Goal: Task Accomplishment & Management: Use online tool/utility

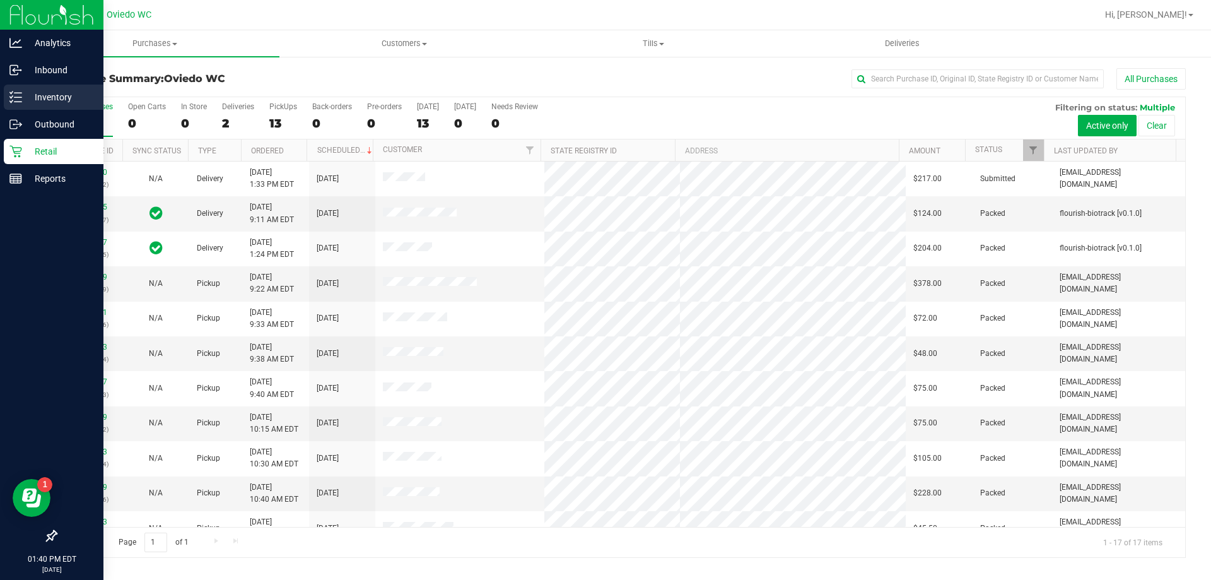
click at [20, 98] on icon at bounding box center [15, 97] width 13 height 13
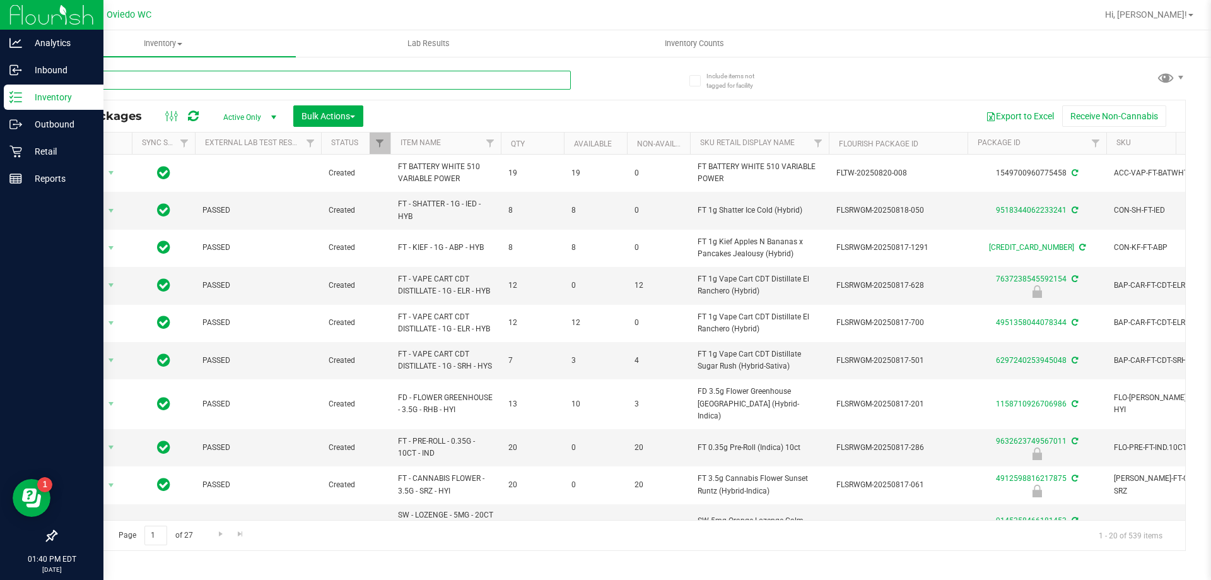
click at [214, 78] on input "text" at bounding box center [313, 80] width 515 height 19
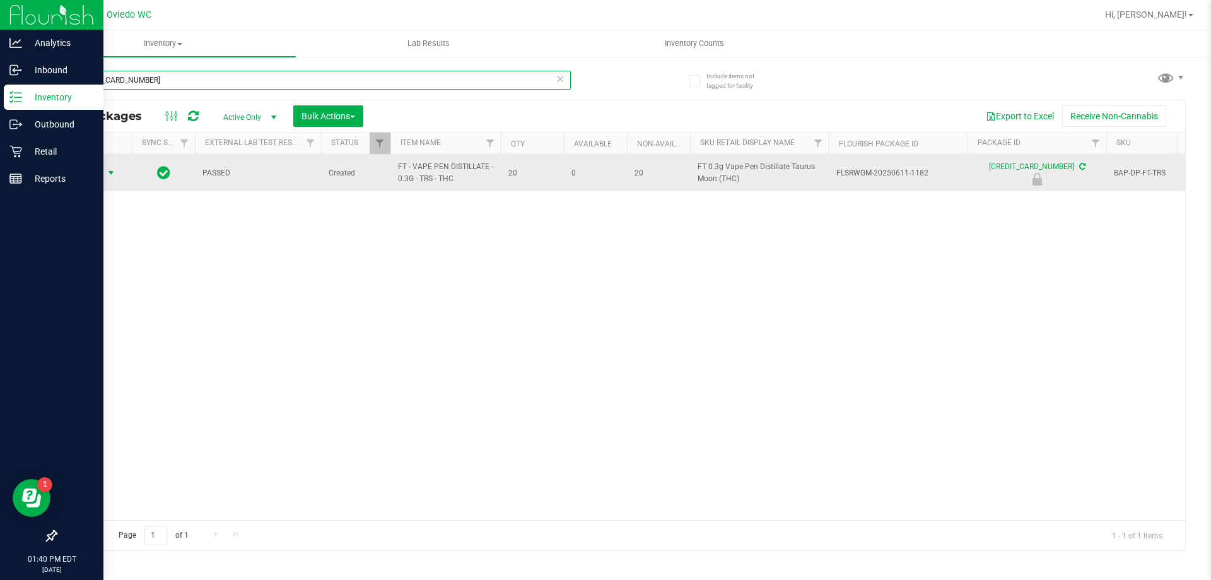
type input "[CREDIT_CARD_NUMBER]"
click at [85, 179] on span "Action" at bounding box center [86, 173] width 34 height 18
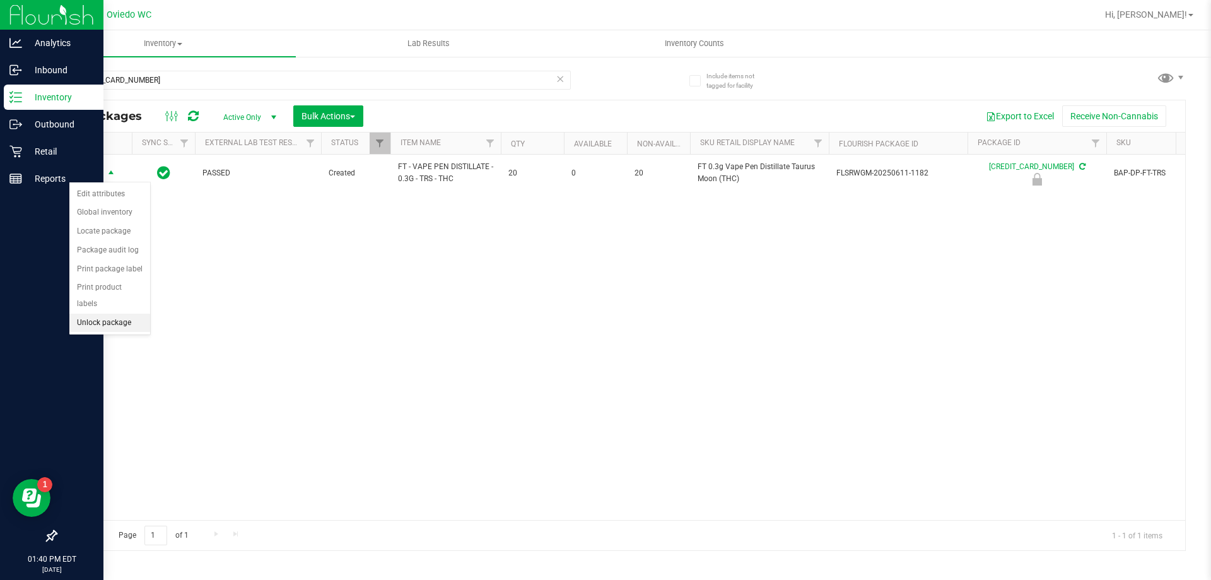
click at [117, 313] on li "Unlock package" at bounding box center [109, 322] width 81 height 19
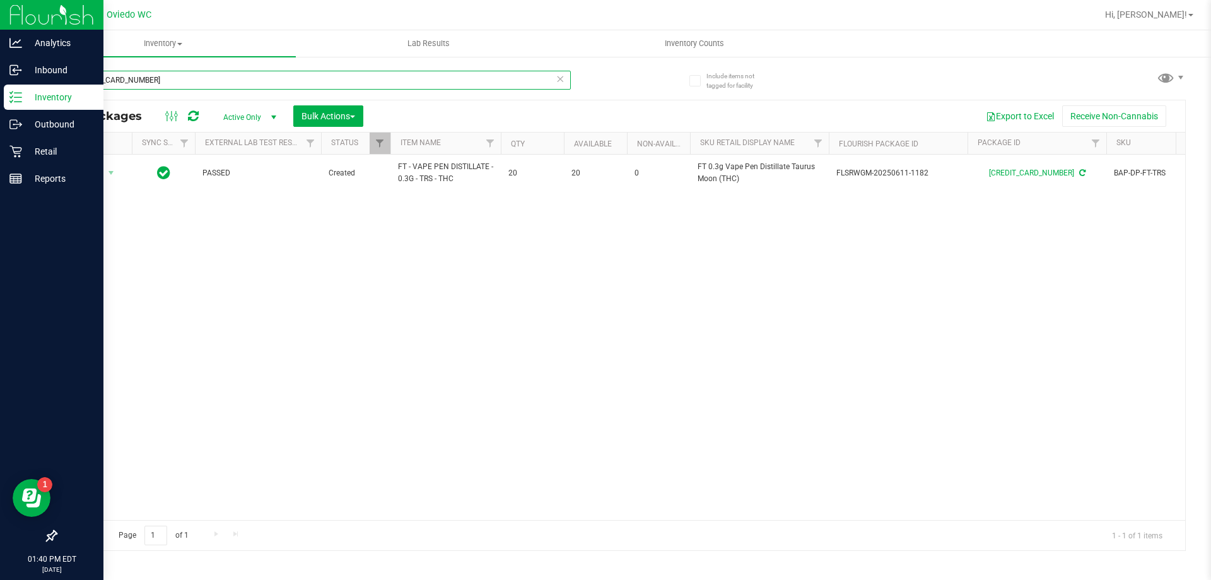
click at [184, 81] on input "[CREDIT_CARD_NUMBER]" at bounding box center [313, 80] width 515 height 19
type input "4"
type input "ckz"
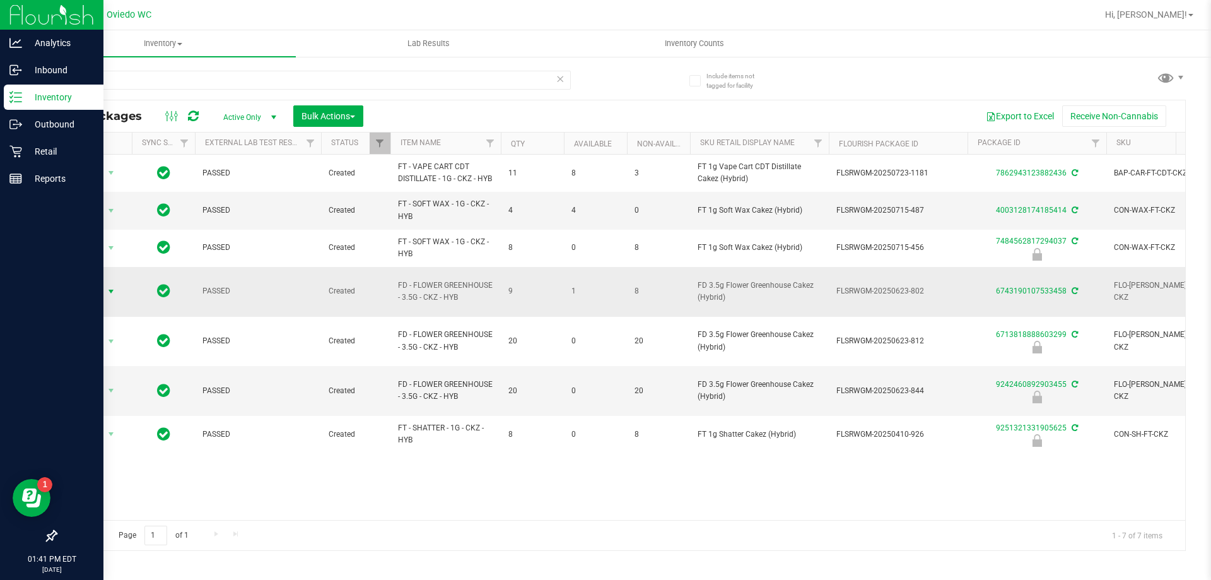
click at [100, 283] on td "Action Action Adjust qty Create package Edit attributes Global inventory Locate…" at bounding box center [94, 292] width 76 height 50
click at [98, 293] on span "Action" at bounding box center [86, 292] width 34 height 18
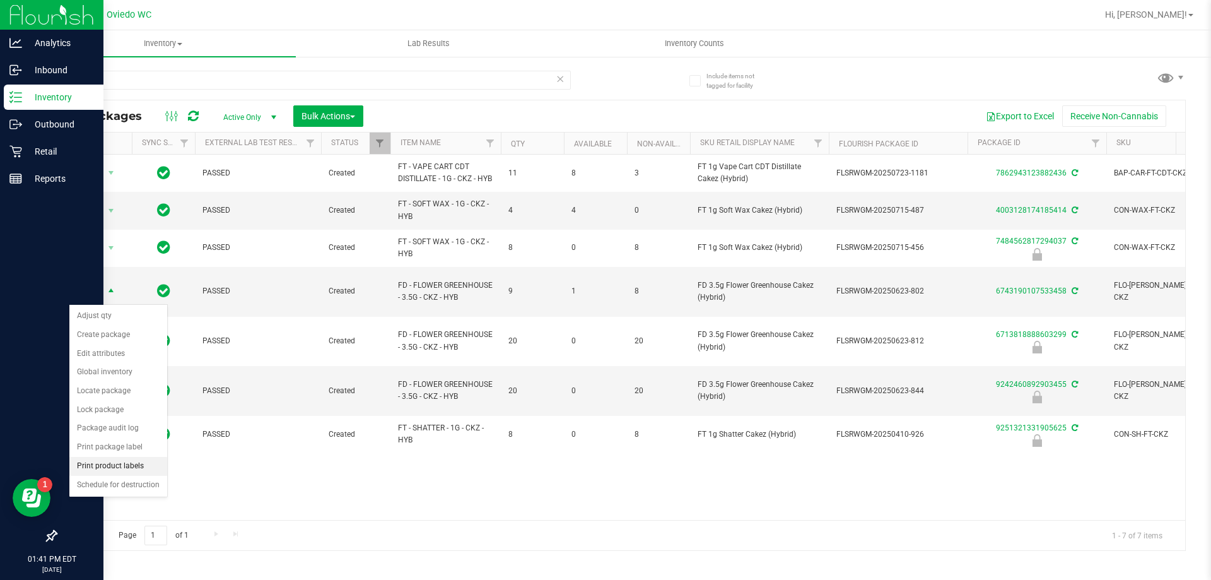
click at [94, 464] on li "Print product labels" at bounding box center [118, 466] width 98 height 19
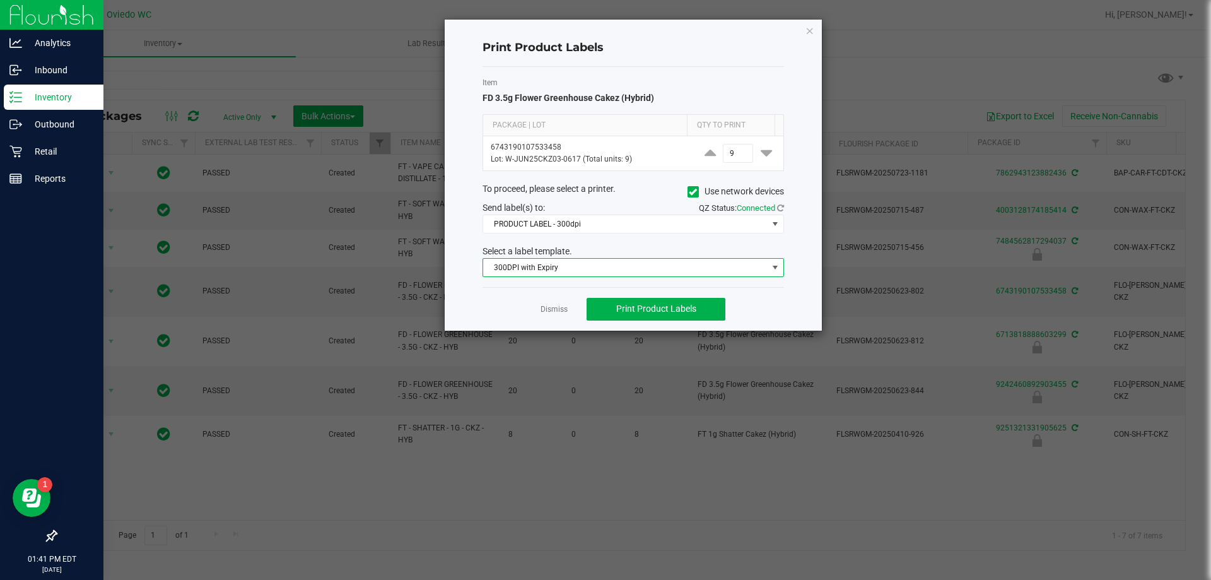
click at [594, 266] on span "300DPI with Expiry" at bounding box center [625, 268] width 284 height 18
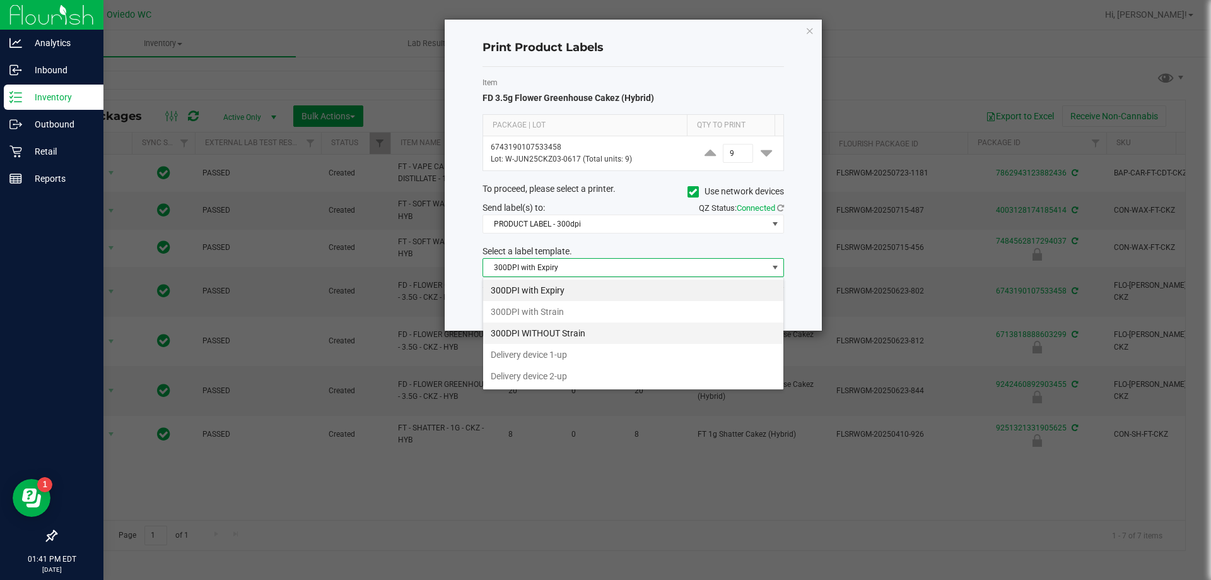
scroll to position [19, 302]
click at [555, 310] on li "300DPI with Strain" at bounding box center [633, 311] width 300 height 21
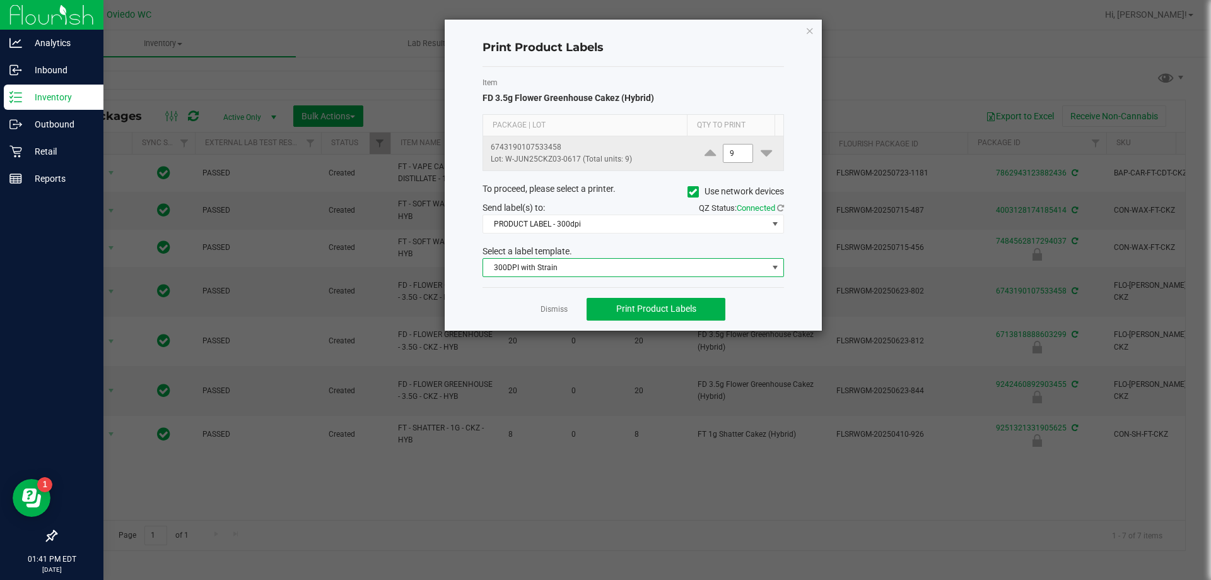
click at [729, 158] on input "9" at bounding box center [737, 153] width 29 height 18
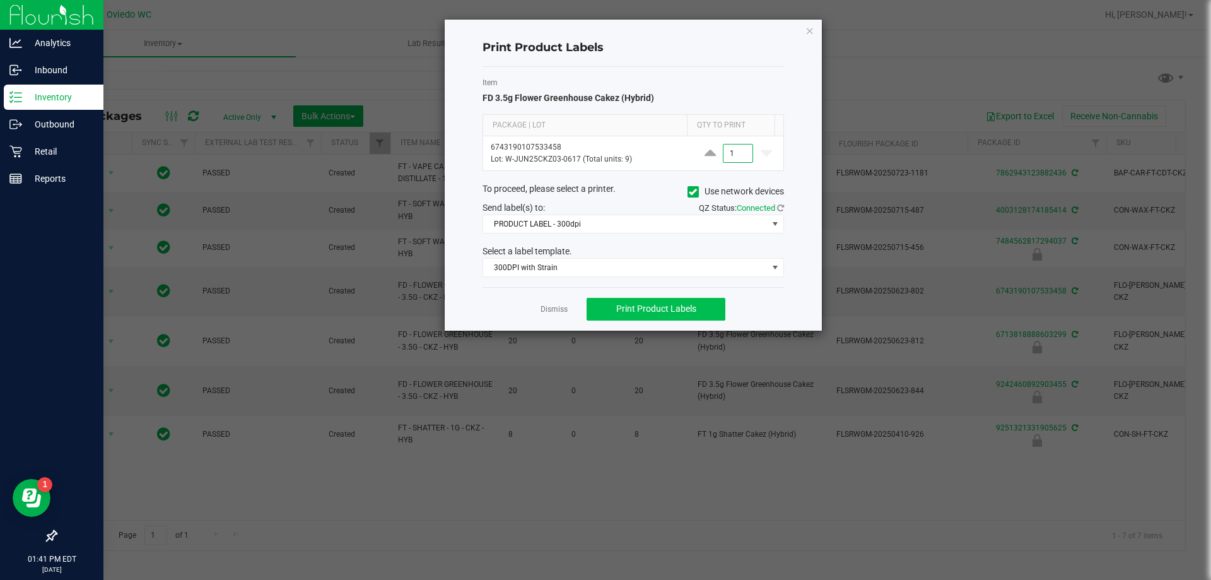
type input "1"
click at [673, 315] on button "Print Product Labels" at bounding box center [656, 309] width 139 height 23
click at [558, 312] on link "Dismiss" at bounding box center [554, 309] width 27 height 11
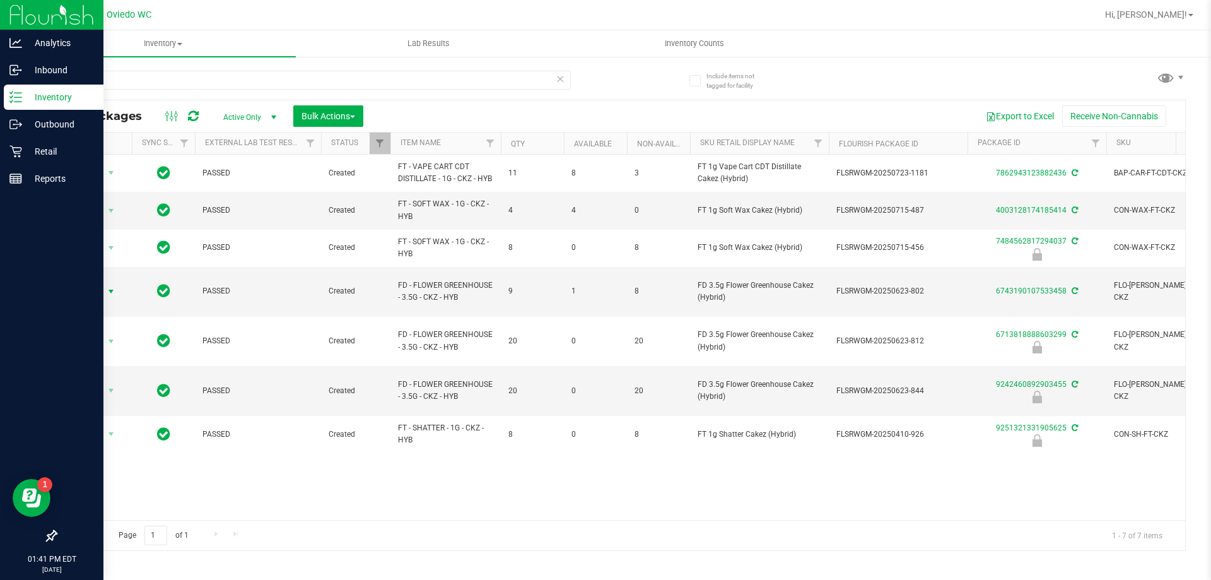
click at [15, 104] on div "Inventory" at bounding box center [54, 97] width 100 height 25
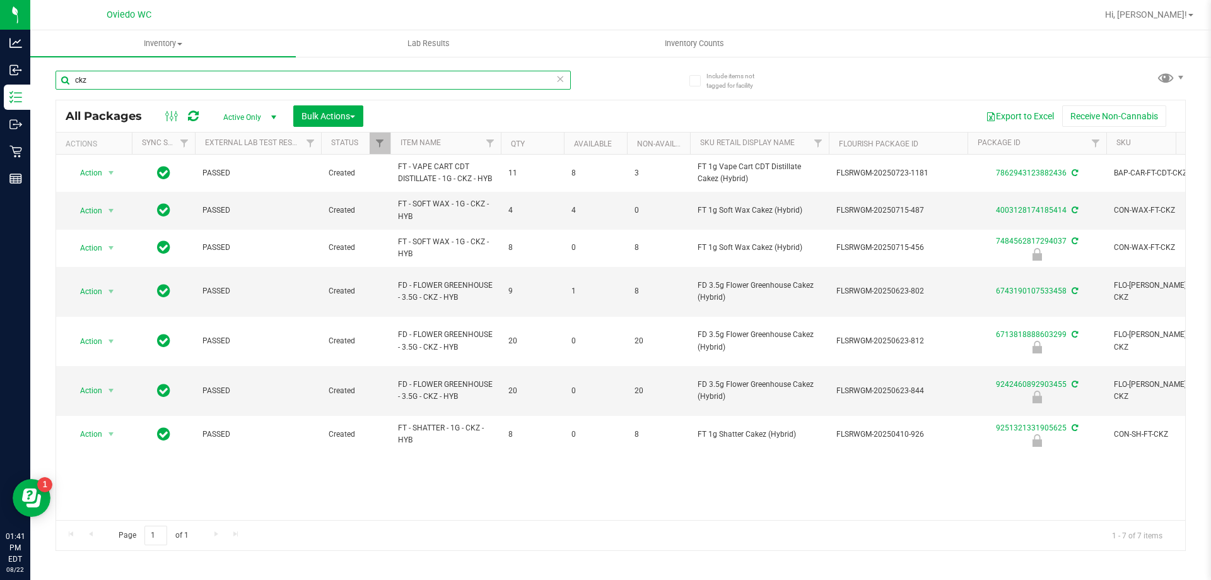
click at [419, 81] on input "ckz" at bounding box center [313, 80] width 515 height 19
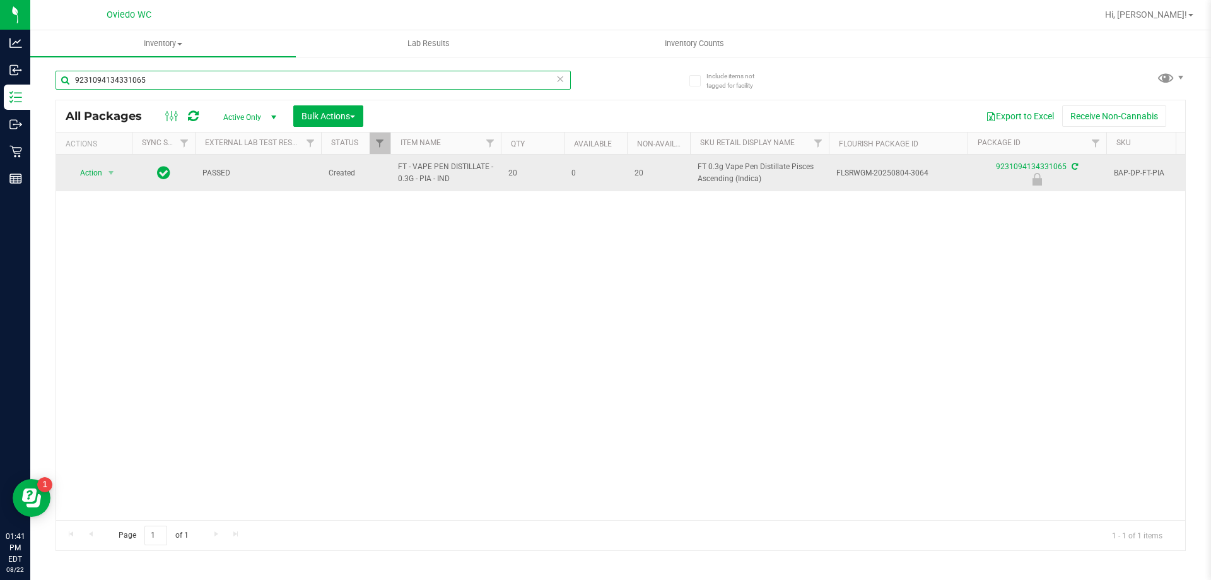
type input "9231094134331065"
click at [66, 176] on div "Action Action Edit attributes Global inventory Locate package Package audit log…" at bounding box center [94, 173] width 61 height 18
click at [81, 171] on span "Action" at bounding box center [86, 173] width 34 height 18
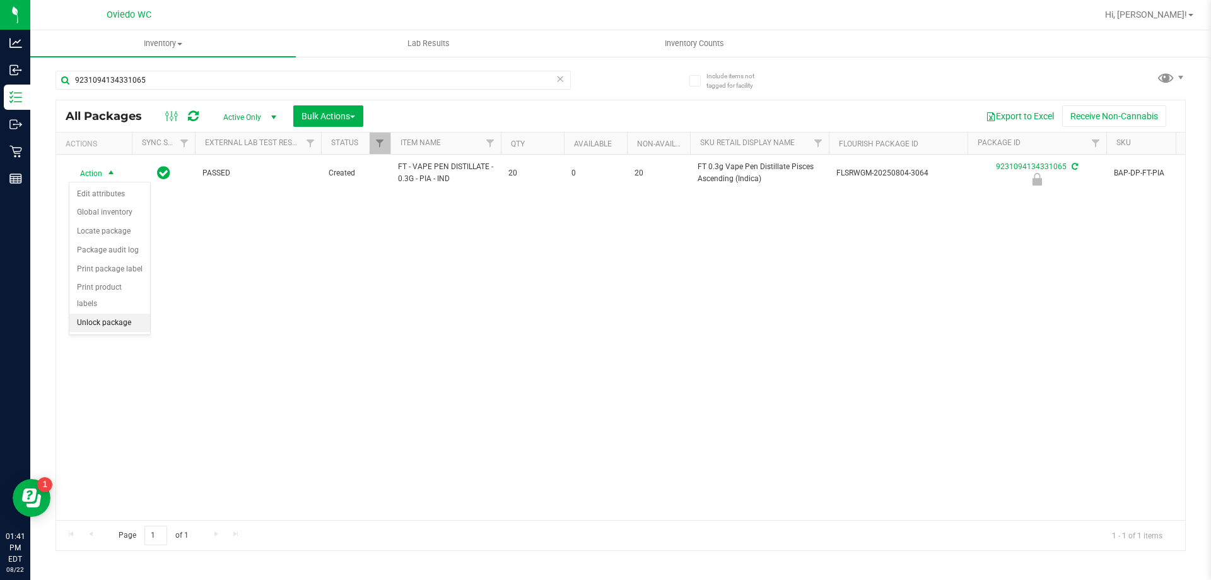
click at [106, 313] on li "Unlock package" at bounding box center [109, 322] width 81 height 19
